Goal: Find specific page/section: Find specific page/section

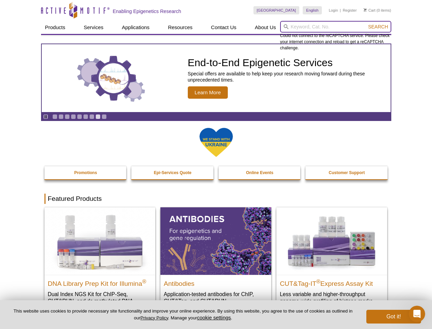
click at [336, 27] on input "search" at bounding box center [335, 27] width 111 height 12
click at [378, 27] on span "Search" at bounding box center [378, 26] width 20 height 5
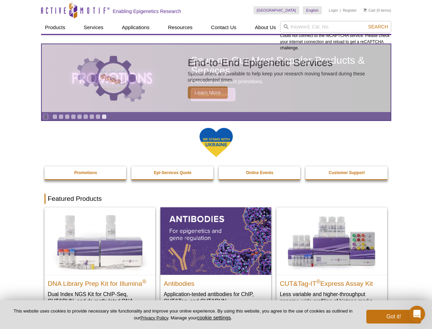
click at [46, 116] on icon "Pause" at bounding box center [45, 116] width 4 height 4
click at [55, 116] on link "Go to slide 1" at bounding box center [54, 116] width 5 height 5
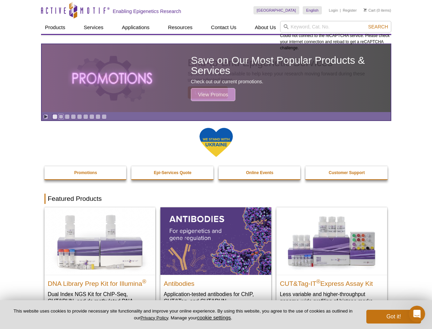
click at [61, 116] on link "Go to slide 2" at bounding box center [61, 116] width 5 height 5
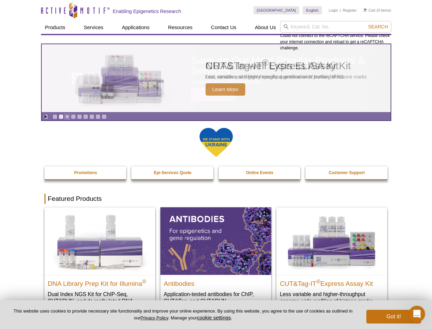
click at [67, 116] on link "Go to slide 3" at bounding box center [67, 116] width 5 height 5
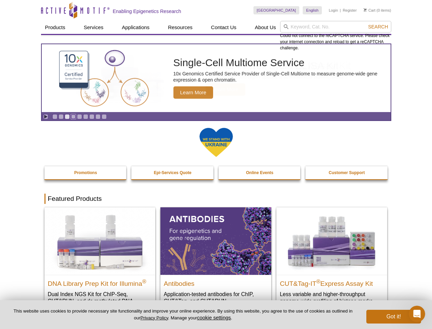
click at [73, 116] on link "Go to slide 4" at bounding box center [73, 116] width 5 height 5
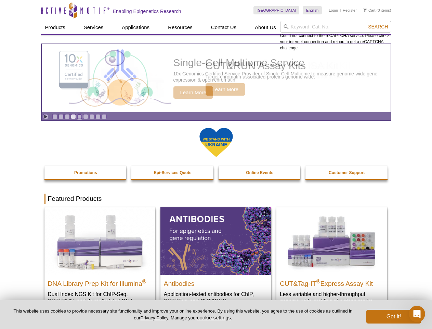
click at [79, 116] on link "Go to slide 5" at bounding box center [79, 116] width 5 height 5
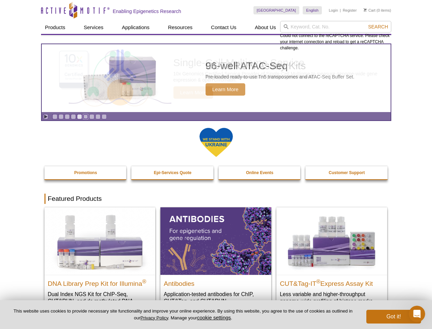
click at [86, 116] on link "Go to slide 6" at bounding box center [85, 116] width 5 height 5
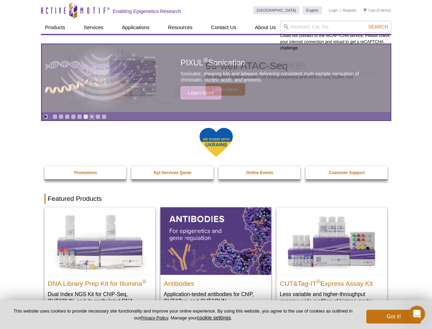
click at [92, 116] on link "Go to slide 7" at bounding box center [91, 116] width 5 height 5
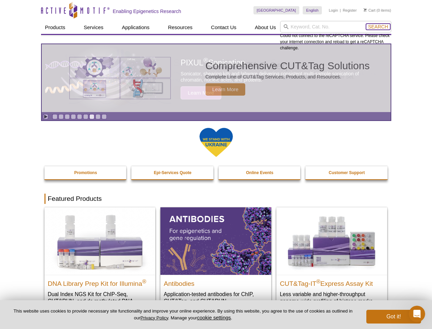
click at [378, 27] on span "Search" at bounding box center [378, 26] width 20 height 5
